Goal: Information Seeking & Learning: Learn about a topic

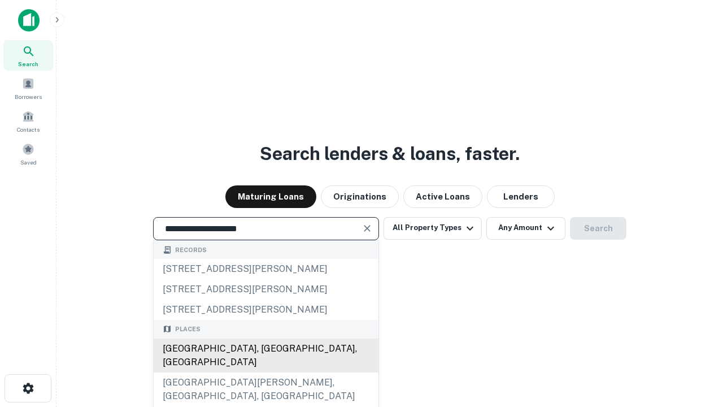
click at [265, 372] on div "[GEOGRAPHIC_DATA], [GEOGRAPHIC_DATA], [GEOGRAPHIC_DATA]" at bounding box center [266, 355] width 225 height 34
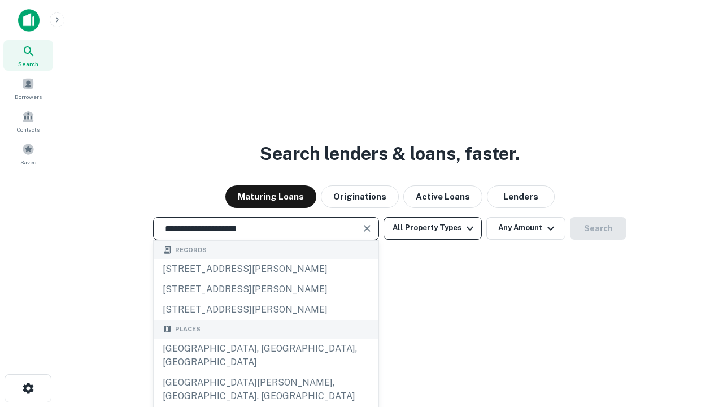
type input "**********"
click at [433, 228] on button "All Property Types" at bounding box center [432, 228] width 98 height 23
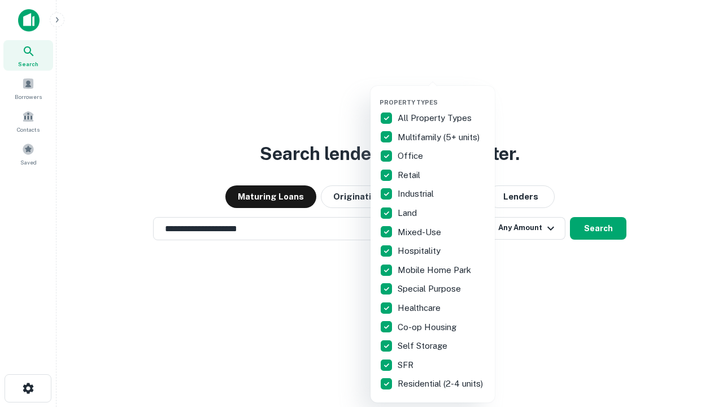
click at [442, 95] on button "button" at bounding box center [442, 95] width 124 height 1
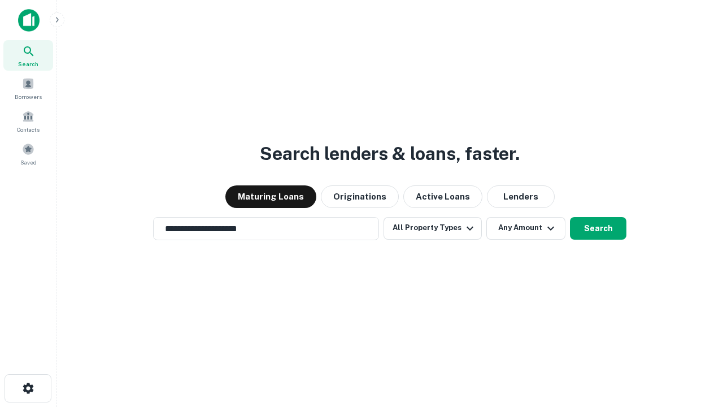
scroll to position [18, 0]
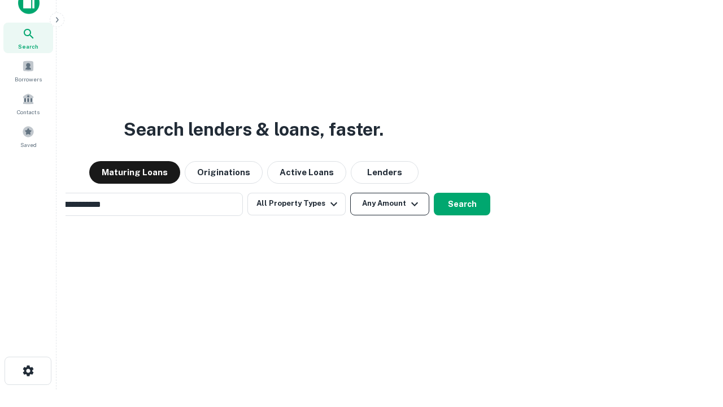
click at [350, 193] on button "Any Amount" at bounding box center [389, 204] width 79 height 23
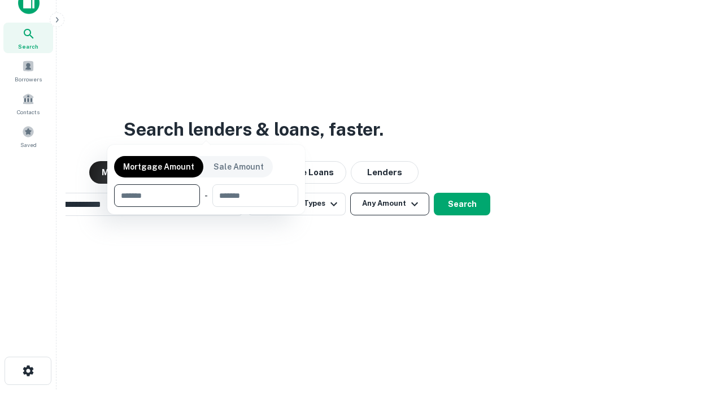
scroll to position [18, 0]
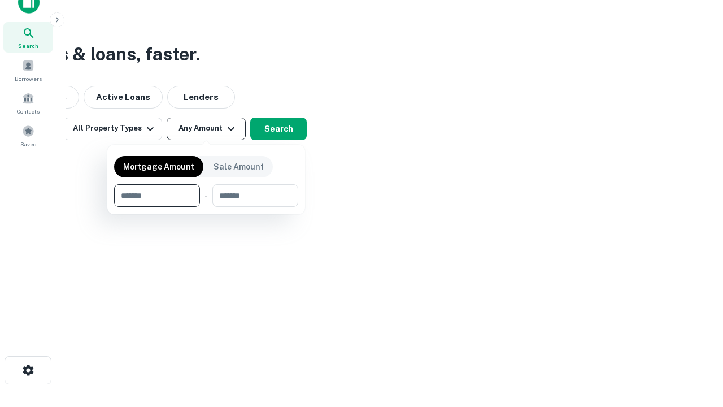
type input "*******"
click at [206, 207] on button "button" at bounding box center [206, 207] width 184 height 1
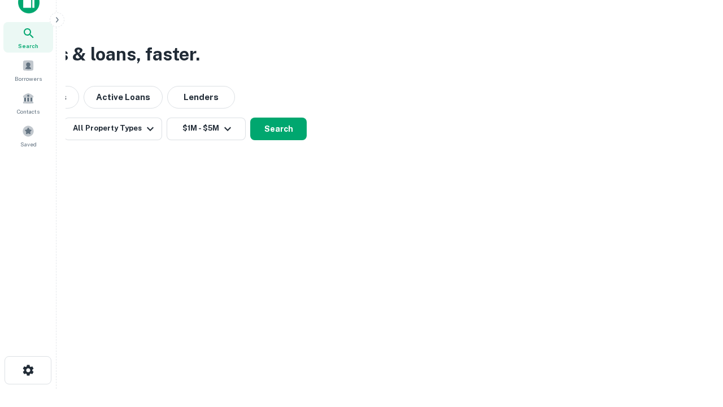
scroll to position [7, 208]
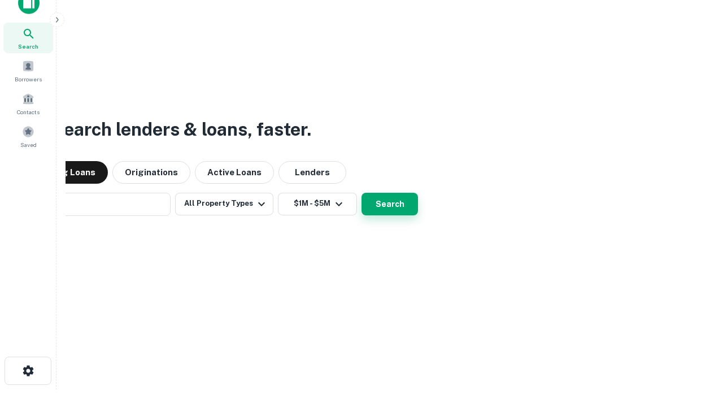
click at [361, 193] on button "Search" at bounding box center [389, 204] width 56 height 23
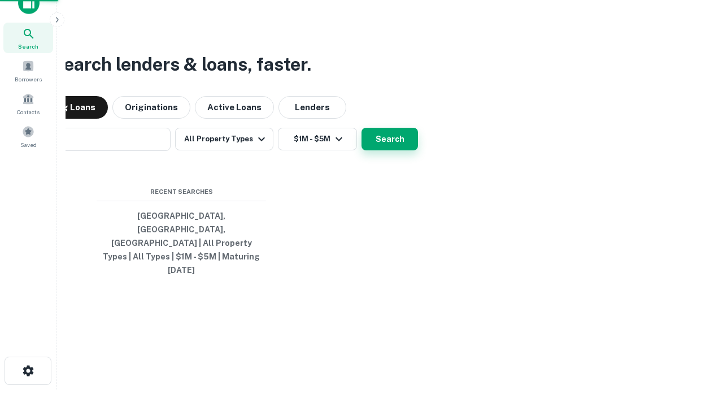
scroll to position [30, 320]
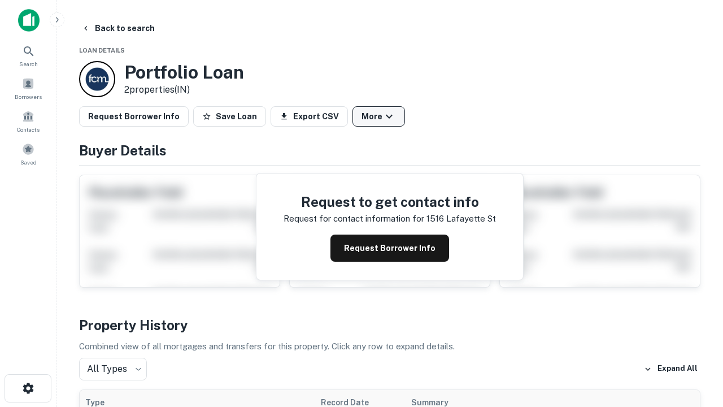
click at [378, 116] on button "More" at bounding box center [378, 116] width 53 height 20
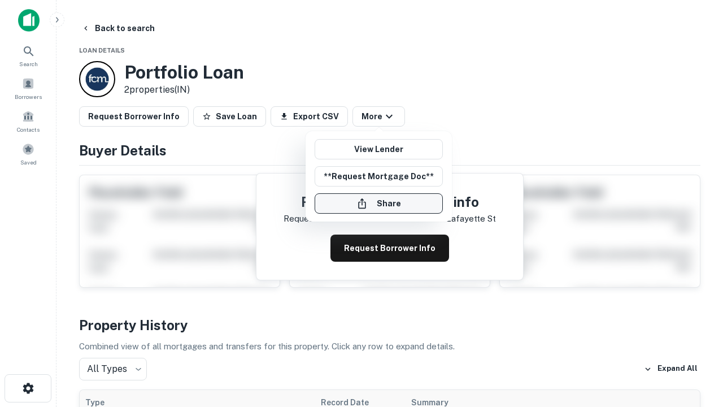
click at [378, 203] on button "Share" at bounding box center [379, 203] width 128 height 20
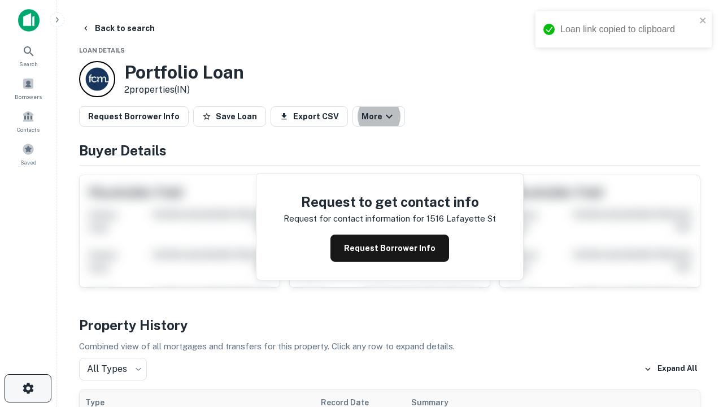
click at [28, 388] on icon "button" at bounding box center [28, 388] width 14 height 14
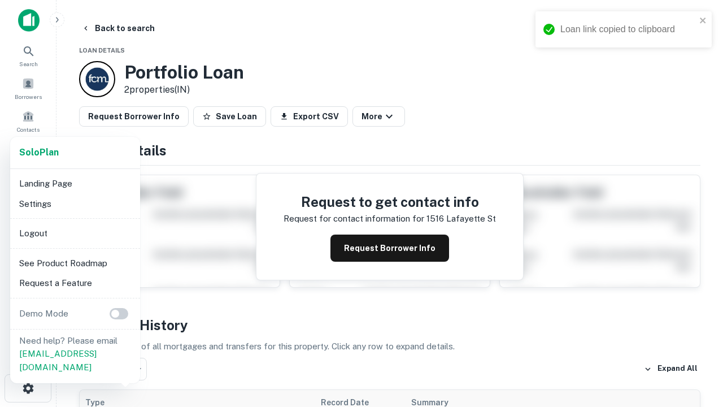
click at [75, 233] on li "Logout" at bounding box center [75, 233] width 121 height 20
